Goal: Use online tool/utility: Use online tool/utility

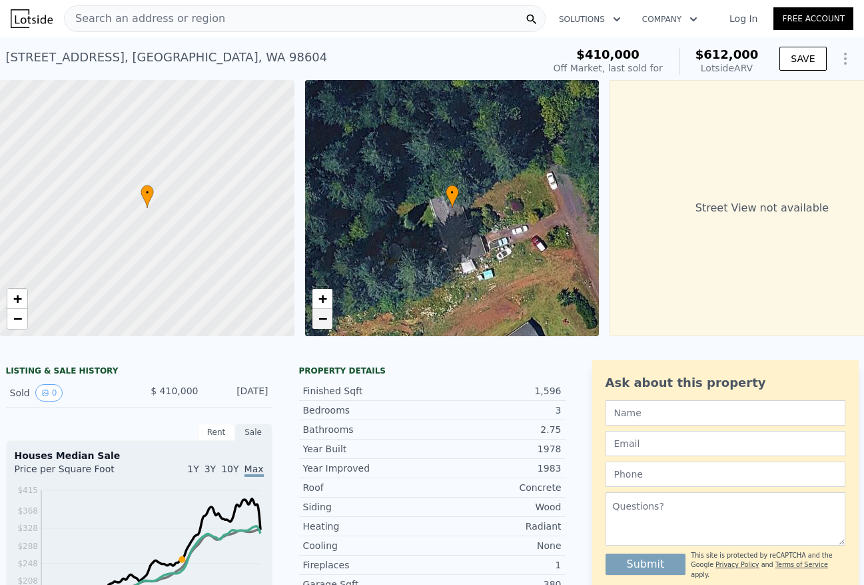
click at [326, 325] on span "−" at bounding box center [322, 318] width 9 height 17
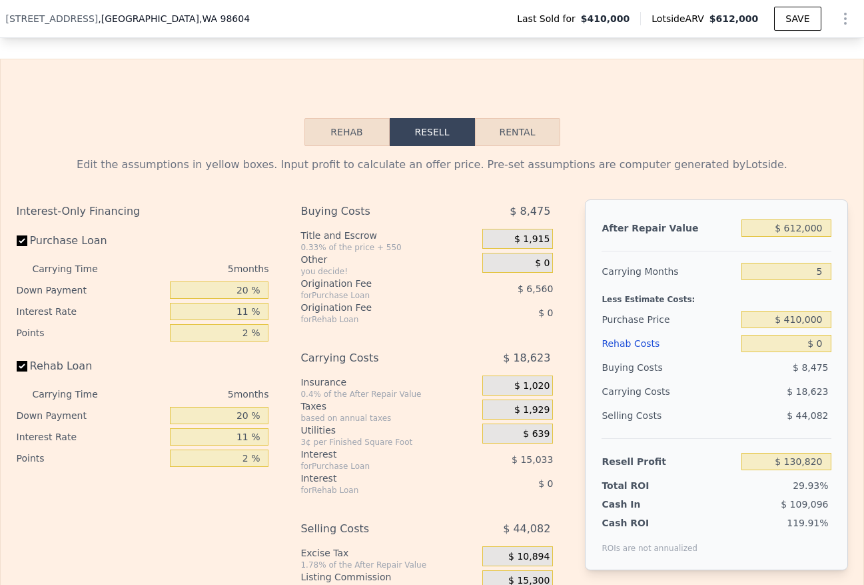
scroll to position [1934, 0]
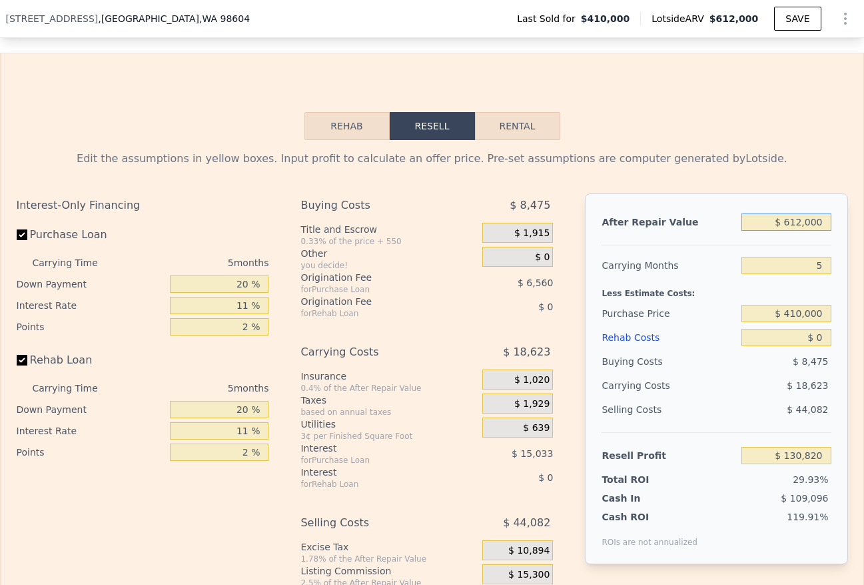
click at [825, 224] on input "$ 612,000" at bounding box center [786, 221] width 89 height 17
type input "$ 6"
type input "-$ 436,622"
type input "$ 625"
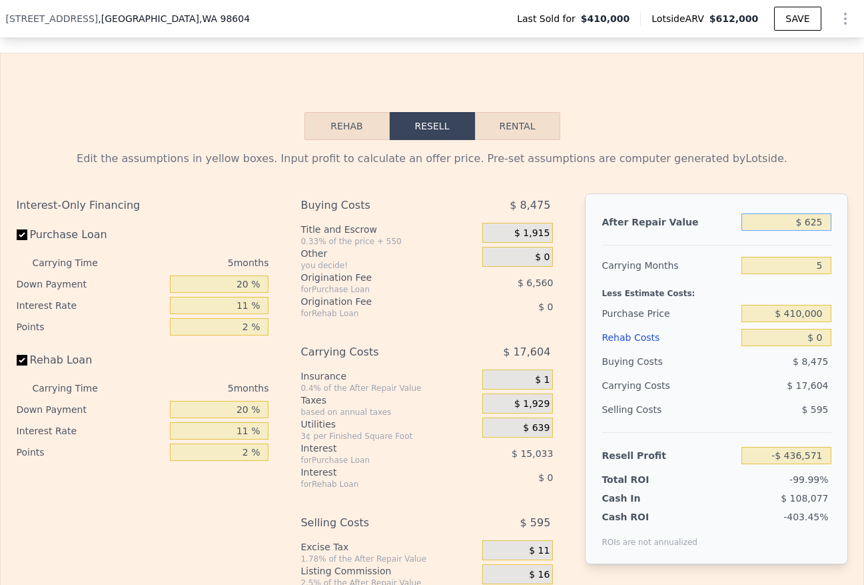
type input "-$ 436,049"
type input "$ 6,250"
type input "-$ 430,832"
type input "$ 62,500"
type input "-$ 378,679"
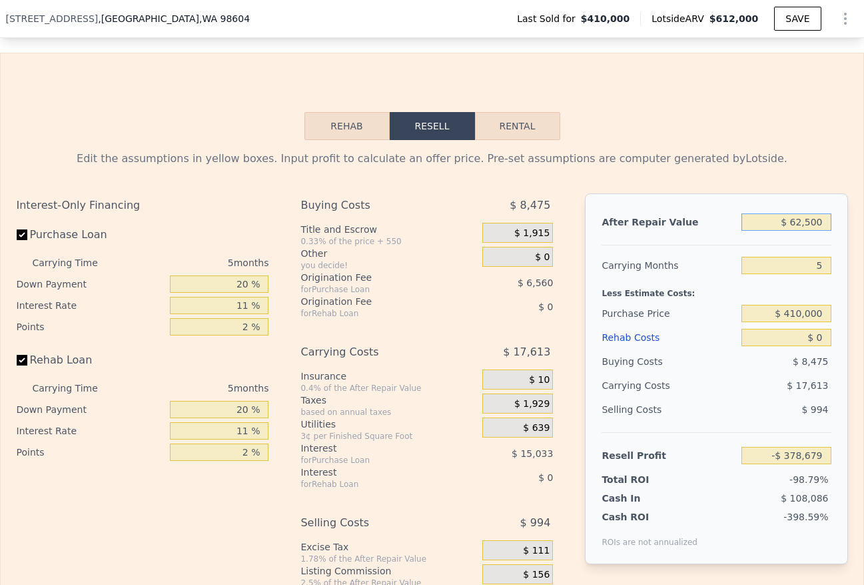
type input "$ 625,000"
type input "$ 142,874"
drag, startPoint x: 695, startPoint y: 275, endPoint x: 695, endPoint y: 287, distance: 12.0
click at [695, 275] on div "Carrying Months" at bounding box center [669, 265] width 135 height 24
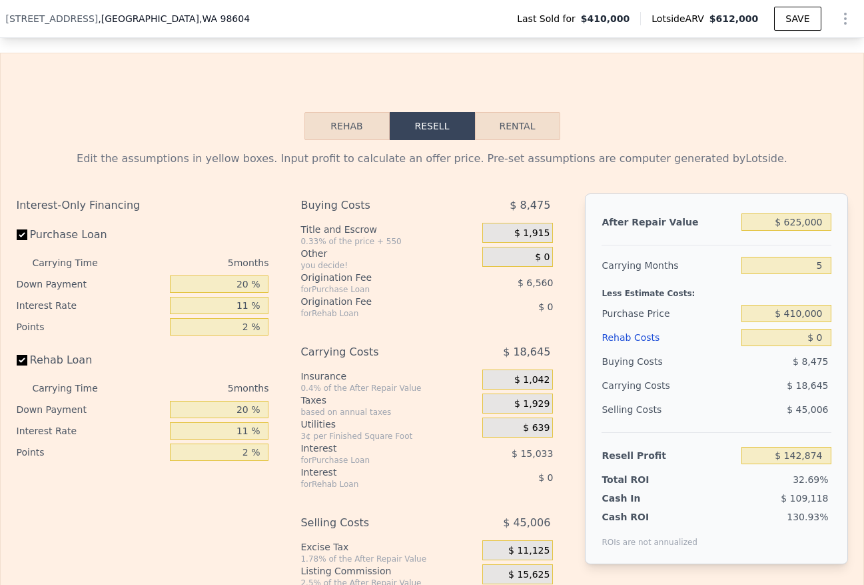
scroll to position [1975, 0]
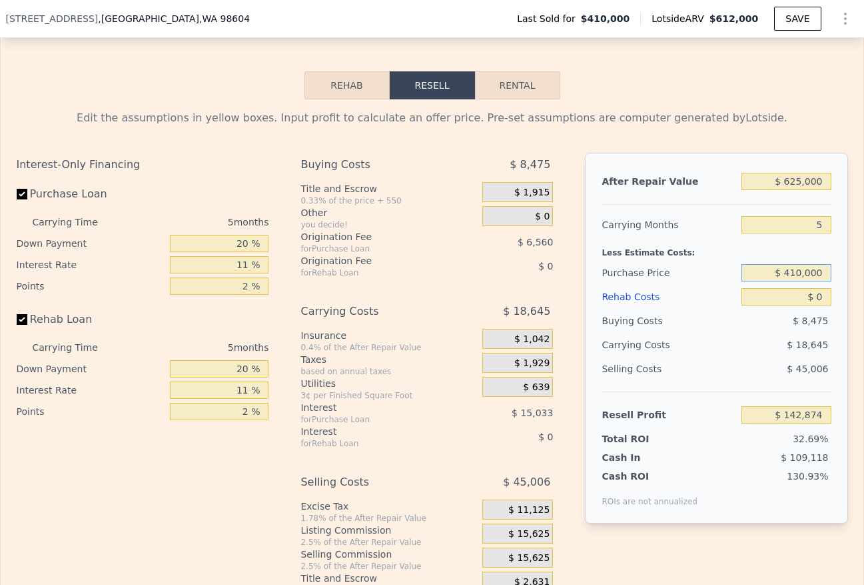
click at [828, 274] on input "$ 410,000" at bounding box center [786, 272] width 89 height 17
type input "$ 4"
type input "$ 475,000"
click at [741, 351] on div "$ 18,645" at bounding box center [761, 345] width 141 height 24
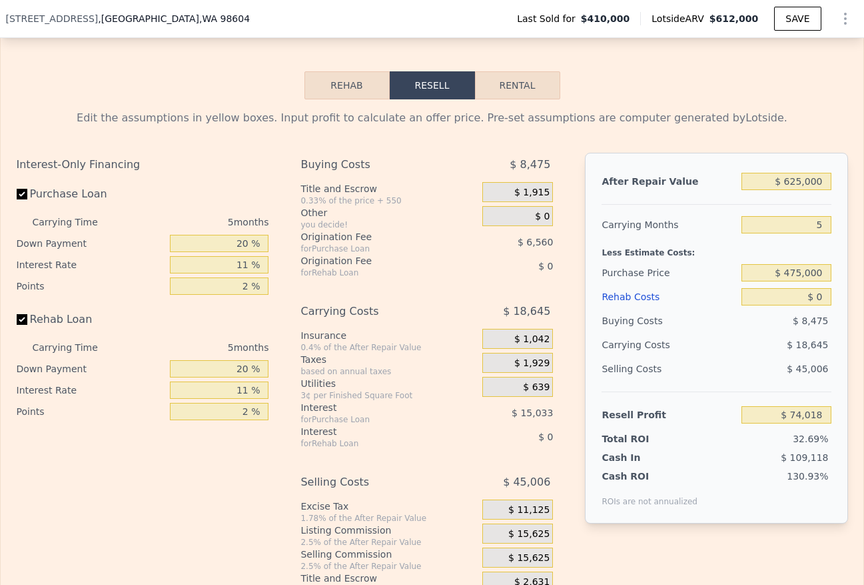
type input "$ 74,237"
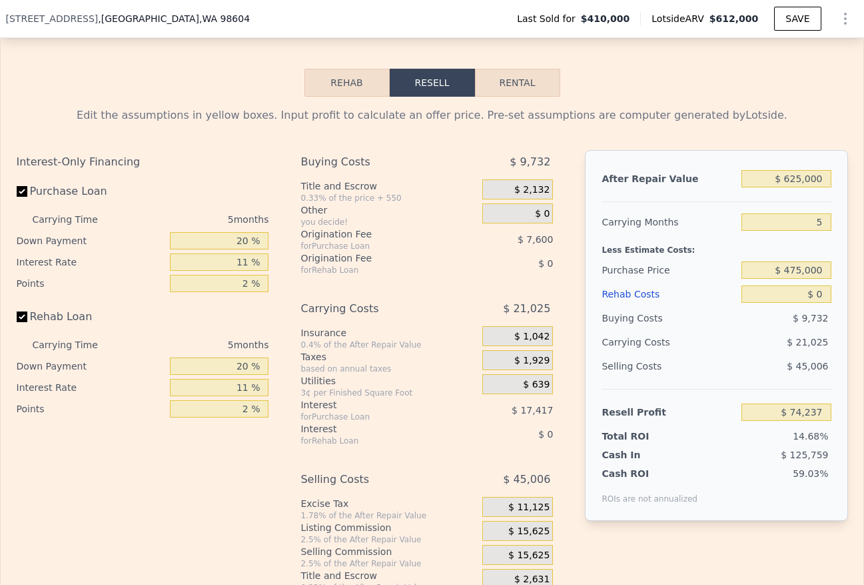
scroll to position [0, 0]
click at [826, 295] on input "$ 0" at bounding box center [786, 293] width 89 height 17
type input "$ 6"
type input "$ 74,231"
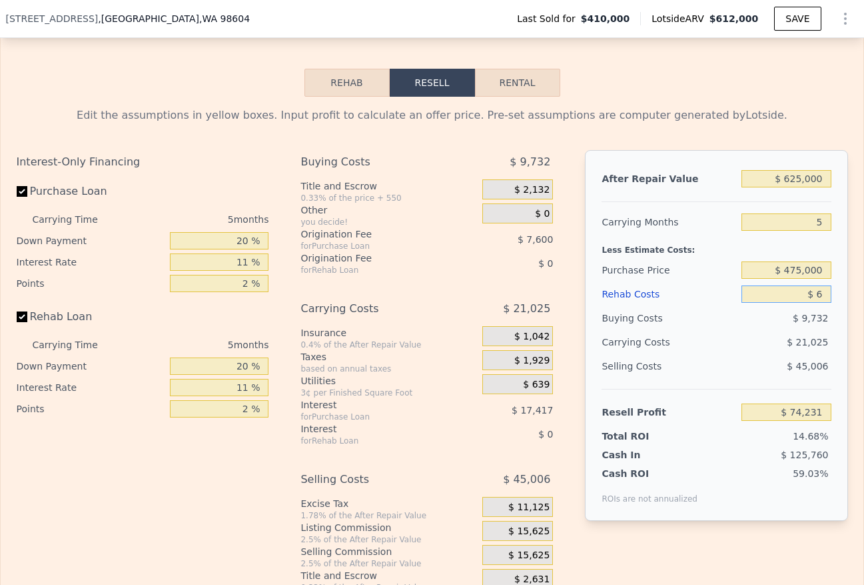
type input "$ 63"
type input "$ 74,173"
type input "$ 630"
type input "$ 73,572"
type input "$ 6,300"
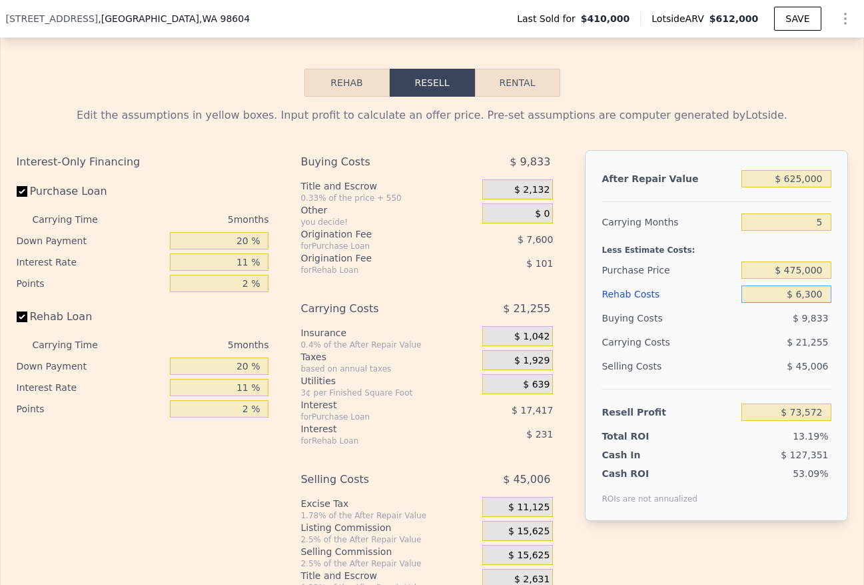
type input "$ 67,606"
type input "$ 63,000"
type input "$ 7,919"
drag, startPoint x: 829, startPoint y: 269, endPoint x: 790, endPoint y: 271, distance: 38.7
click at [790, 271] on input "$ 475,000" at bounding box center [786, 269] width 89 height 17
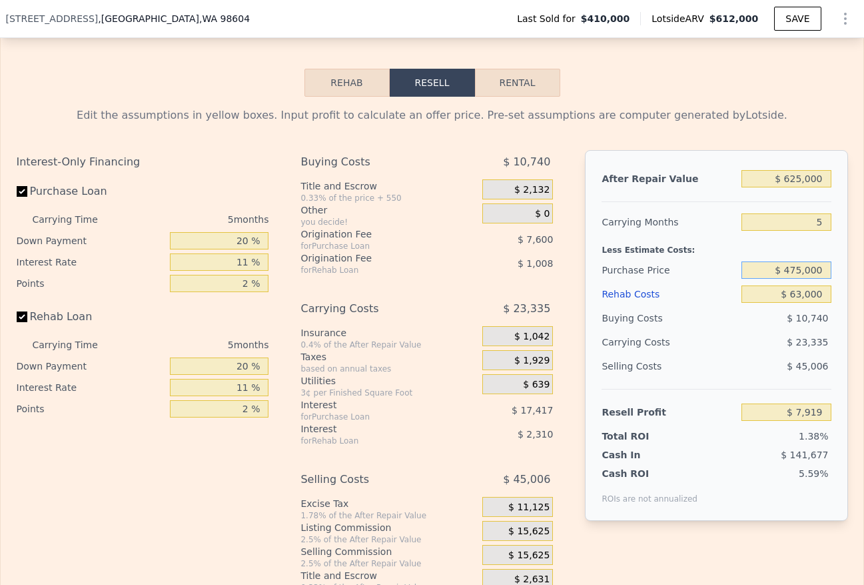
click at [828, 271] on input "$ 475,000" at bounding box center [786, 269] width 89 height 17
type input "$ 425,000"
click at [739, 325] on div "Buying Costs $ 10,740" at bounding box center [716, 318] width 229 height 24
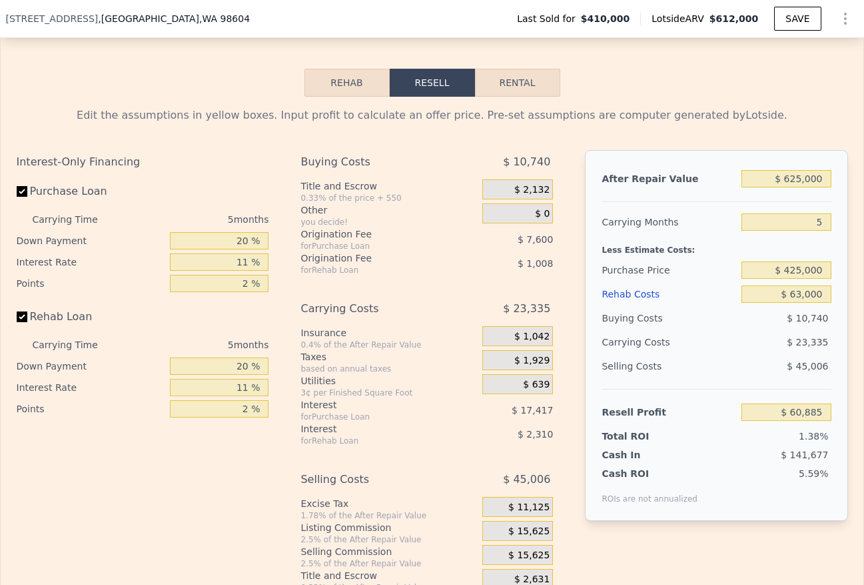
type input "$ 60,716"
click at [802, 179] on input "$ 625,000" at bounding box center [786, 178] width 89 height 17
type input "$ 62,000"
type input "-$ 461,299"
type input "$ 6,000"
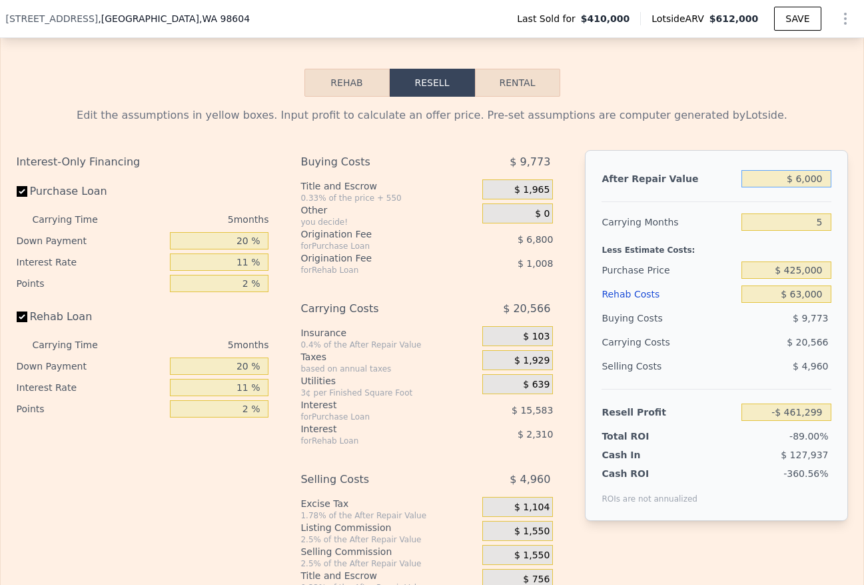
type input "-$ 513,223"
type input "$ 67,000"
type input "-$ 456,664"
type input "$ 675,000"
type input "$ 107,076"
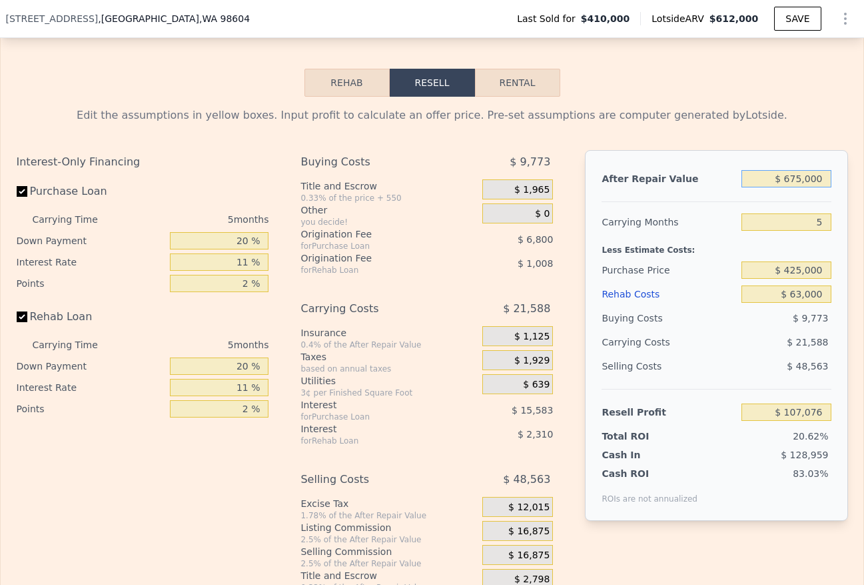
type input "$ 675,000"
click at [719, 252] on div "Less Estimate Costs:" at bounding box center [716, 246] width 229 height 24
click at [826, 273] on input "$ 425,000" at bounding box center [786, 269] width 89 height 17
type input "$ 4"
type input "$ 450,000"
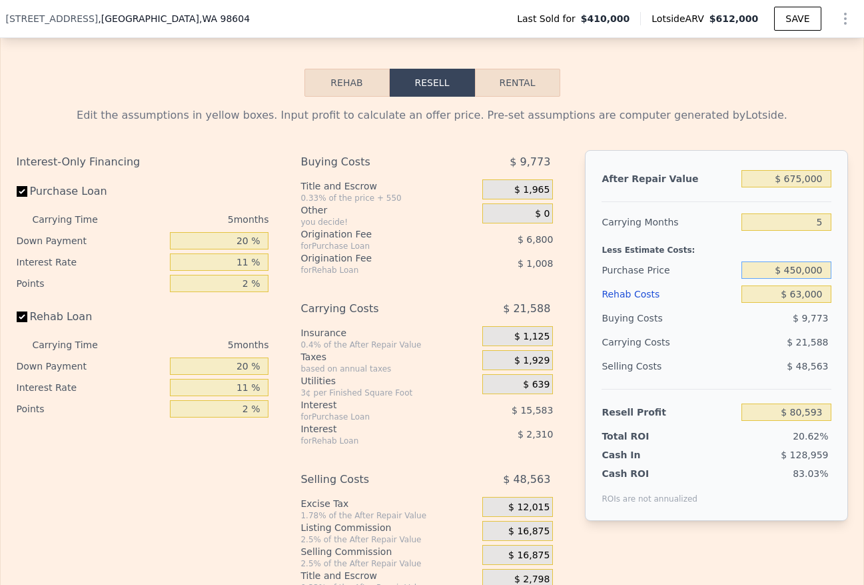
type input "$ 80,677"
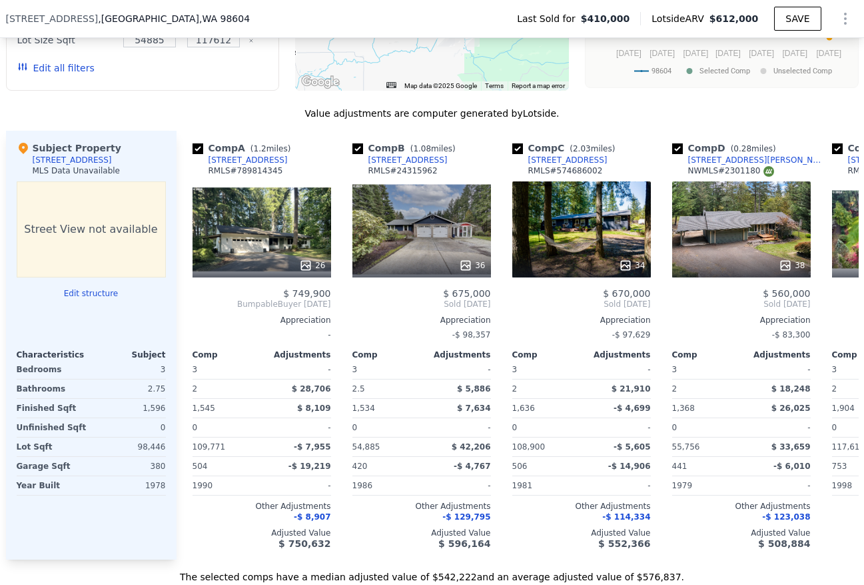
scroll to position [1336, 0]
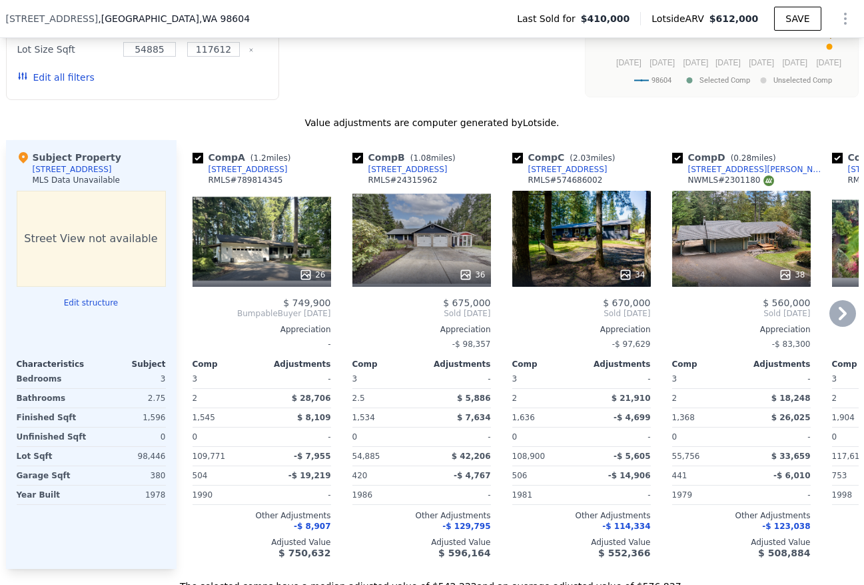
type input "$ 612,000"
type input "$ 0"
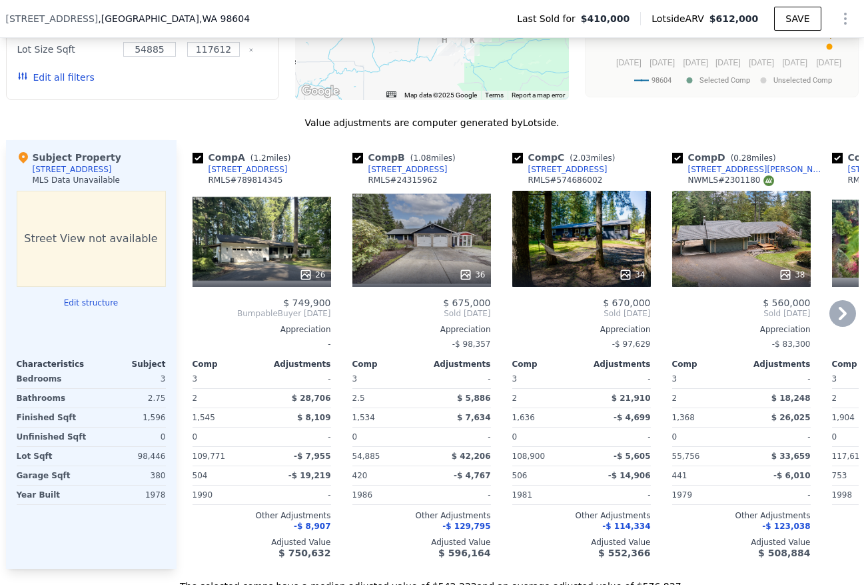
click at [845, 313] on icon at bounding box center [843, 313] width 8 height 13
type input "$ 88,581"
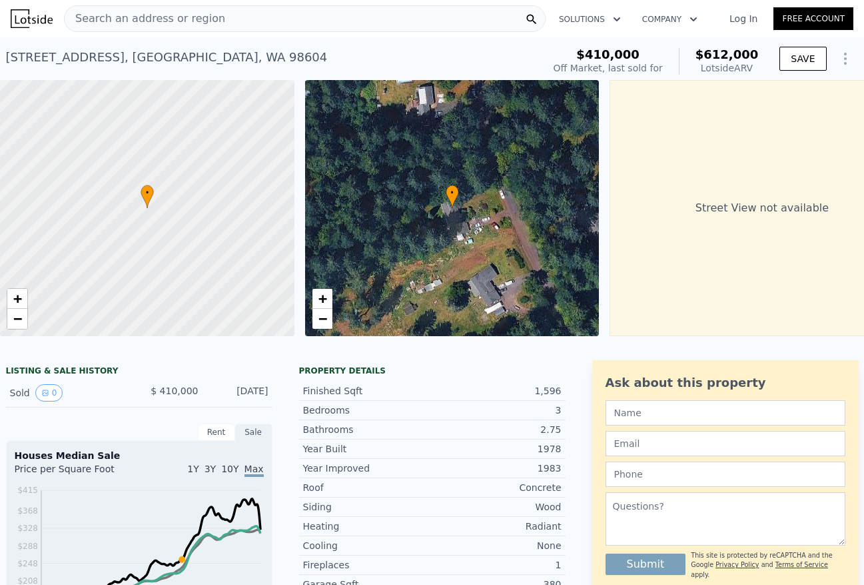
scroll to position [0, 0]
drag, startPoint x: 6, startPoint y: 57, endPoint x: 117, endPoint y: 59, distance: 111.3
click at [117, 59] on div "[STREET_ADDRESS]" at bounding box center [167, 57] width 322 height 19
copy div "[STREET_ADDRESS]"
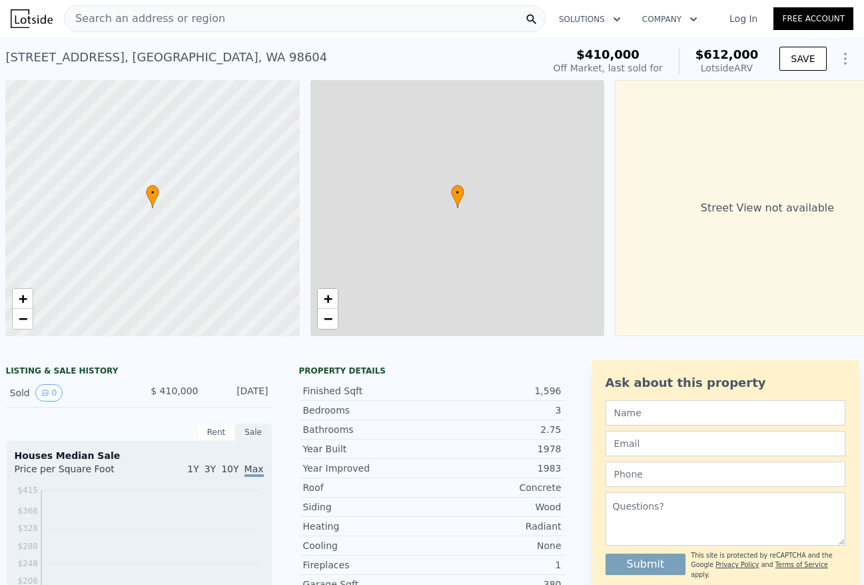
scroll to position [0, 5]
